Goal: Task Accomplishment & Management: Manage account settings

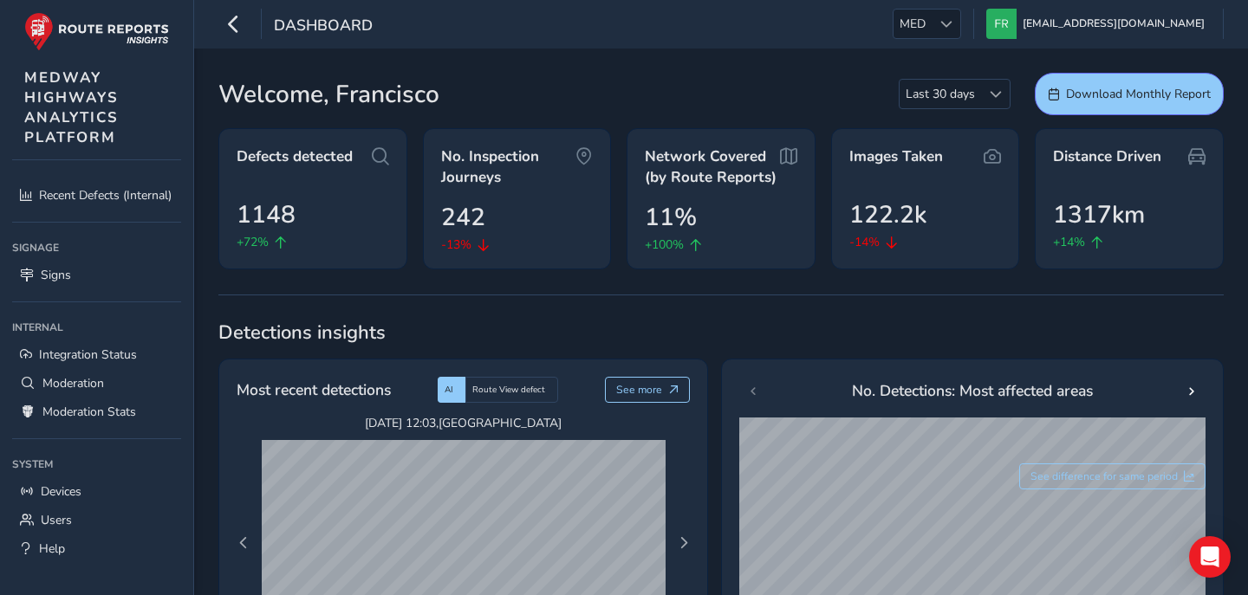
scroll to position [237, 0]
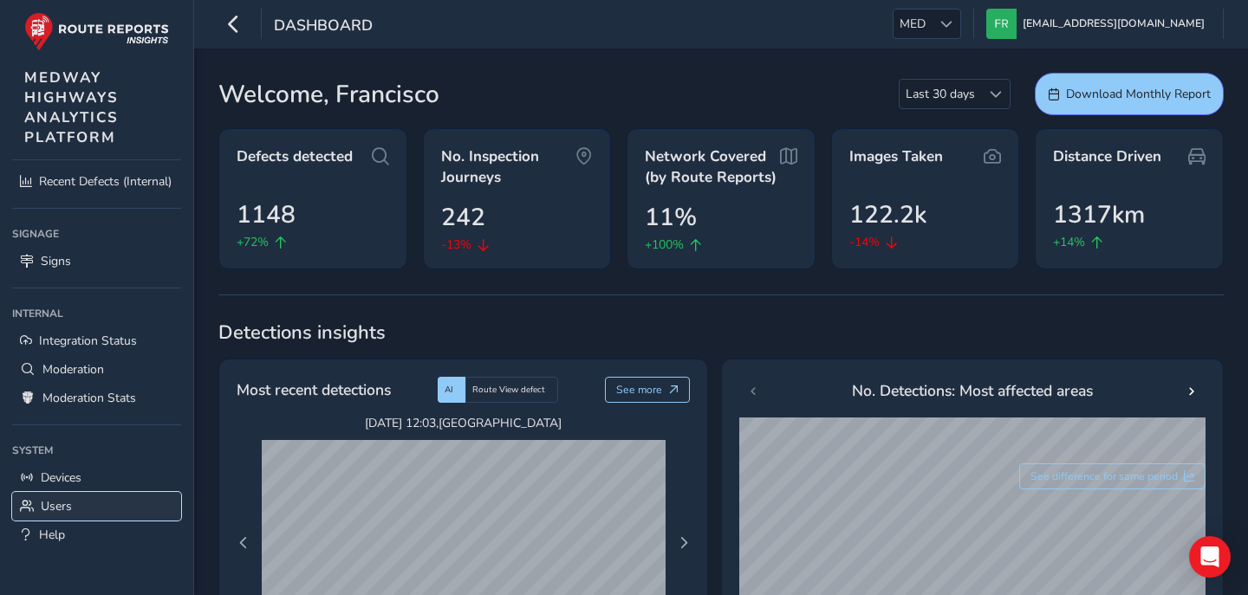
click at [53, 519] on link "Users" at bounding box center [96, 506] width 169 height 29
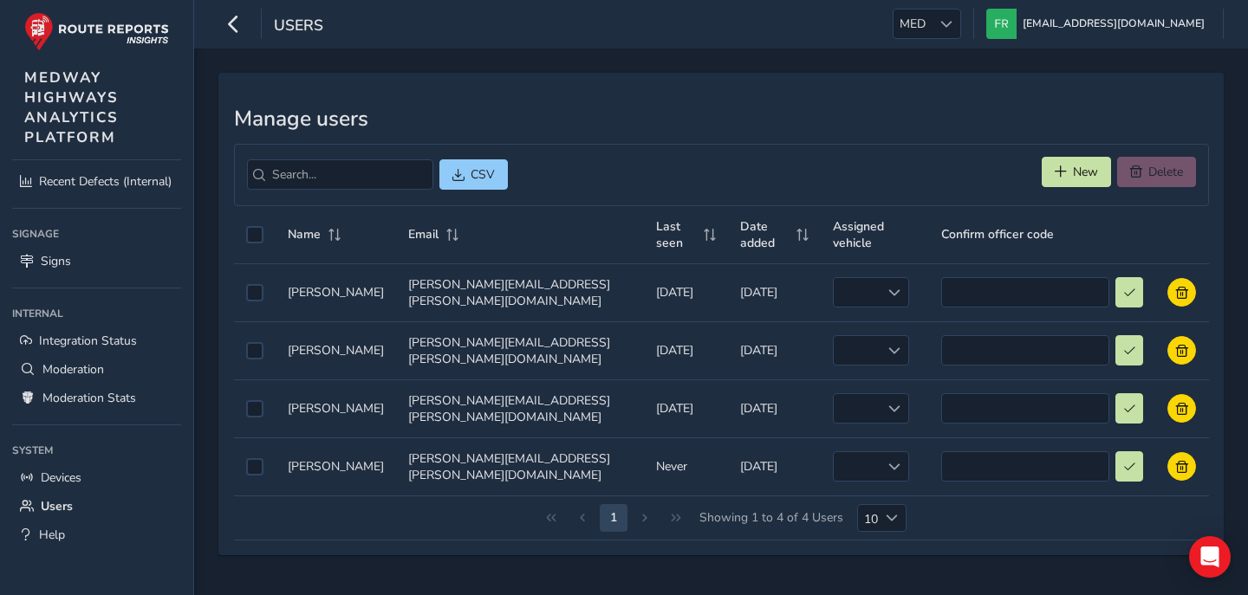
click at [739, 569] on div "Manage users CSV New Delete Name Email Last seen Date added Assigned vehicle Co…" at bounding box center [721, 322] width 1054 height 547
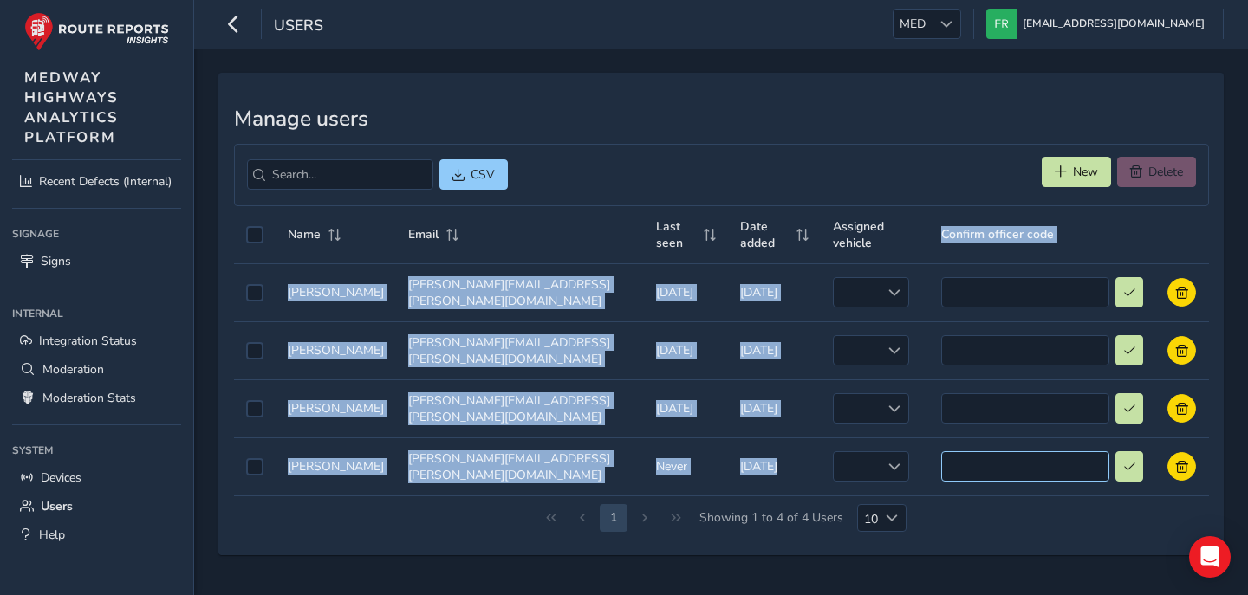
drag, startPoint x: 953, startPoint y: 221, endPoint x: 1032, endPoint y: 426, distance: 220.0
click at [1032, 426] on table "Name Email Last seen Date added Assigned vehicle Confirm officer code Name Name…" at bounding box center [721, 351] width 975 height 290
click at [982, 165] on div "CSV New Delete" at bounding box center [721, 175] width 975 height 62
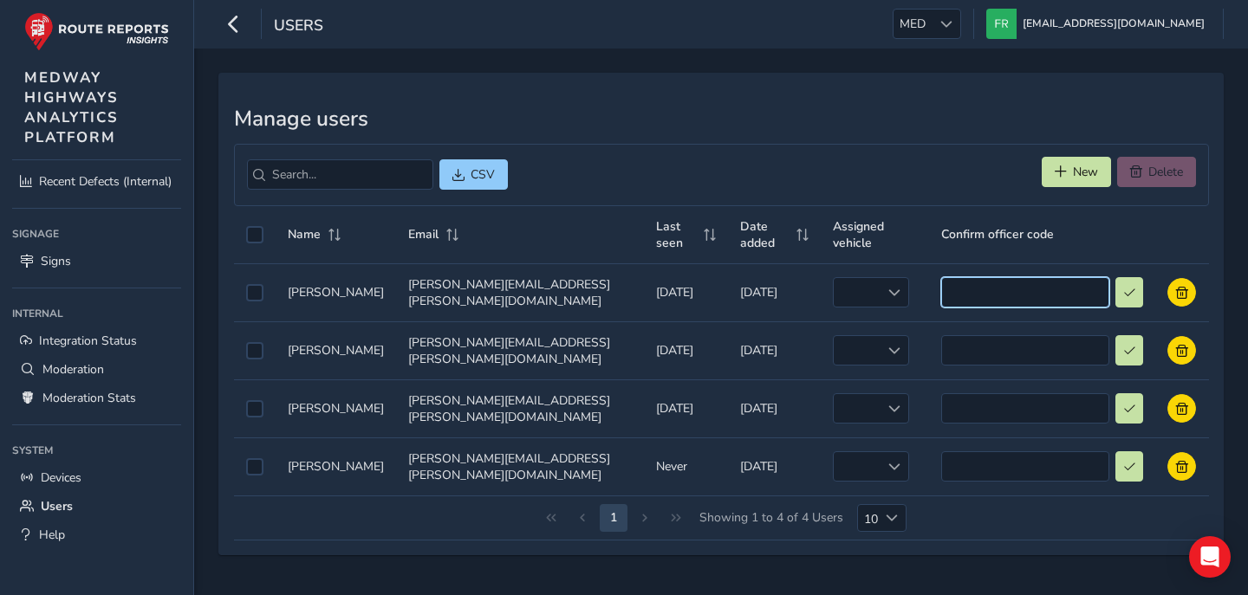
click at [1011, 277] on input at bounding box center [1025, 292] width 168 height 30
